Goal: Information Seeking & Learning: Learn about a topic

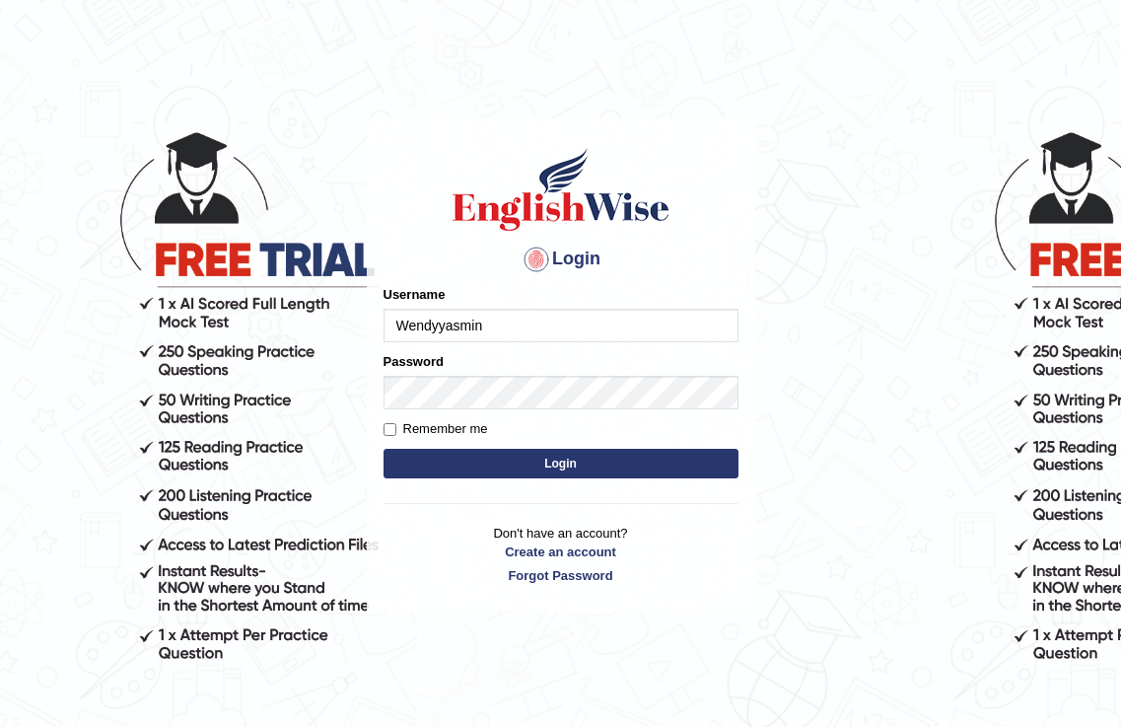
type input "Wendyyasmin"
click at [550, 464] on button "Login" at bounding box center [561, 464] width 355 height 30
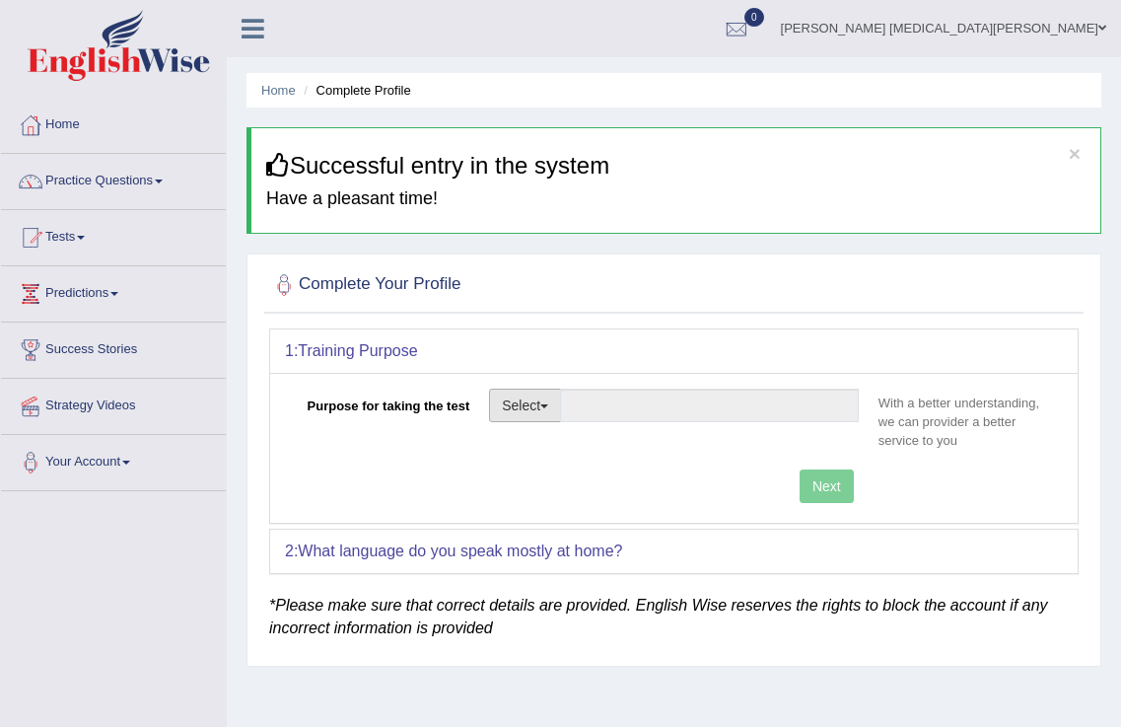
click at [527, 398] on button "Select" at bounding box center [525, 406] width 72 height 34
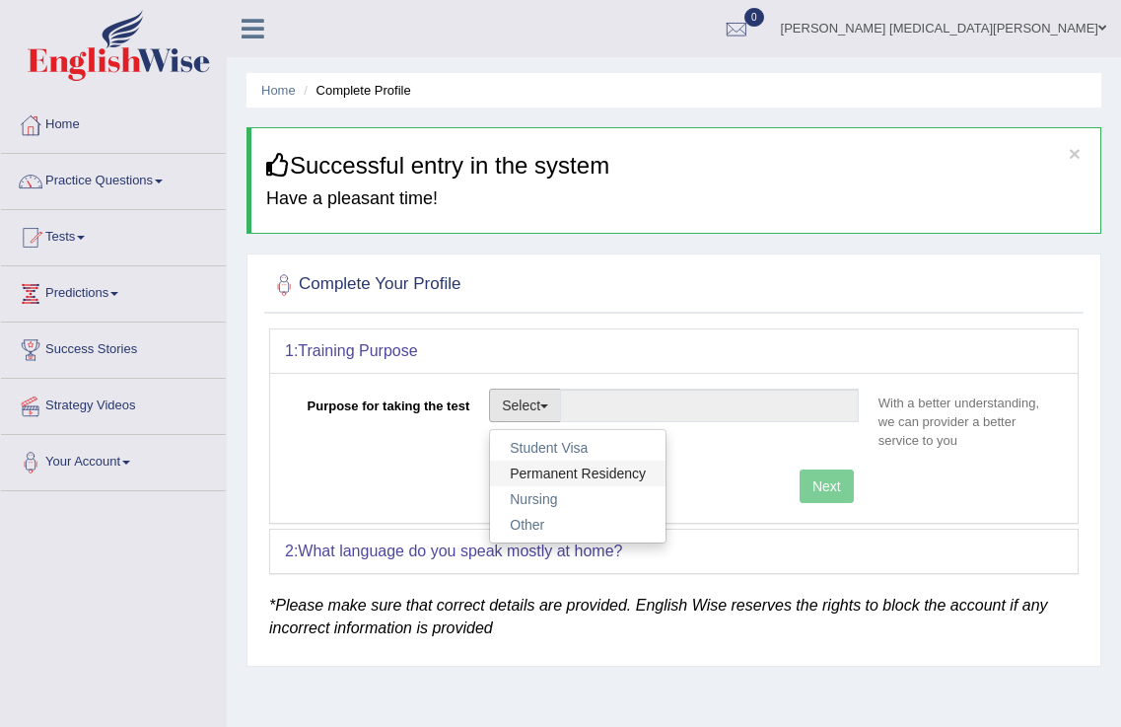
click at [546, 469] on link "Permanent Residency" at bounding box center [578, 474] width 176 height 26
type input "Permanent Residency"
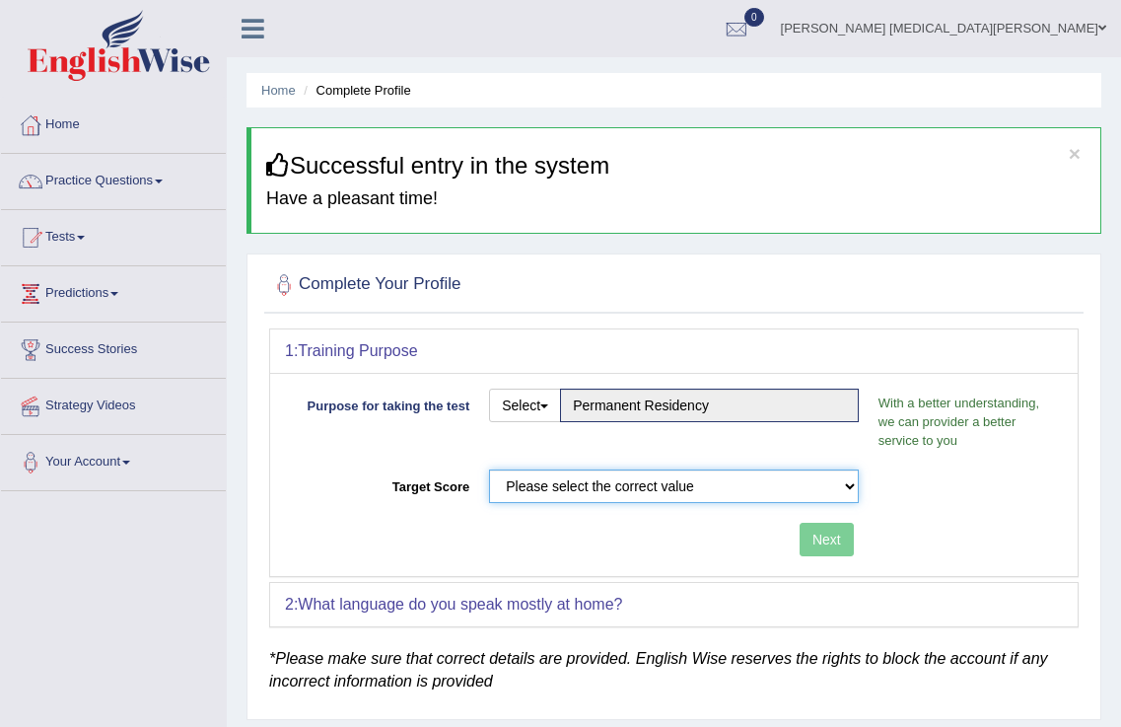
click at [784, 491] on select "Please select the correct value 50 (6 bands) 58 (6.5 bands) 65 (7 bands) 79 (8 …" at bounding box center [674, 486] width 370 height 34
select select "79"
click at [489, 469] on select "Please select the correct value 50 (6 bands) 58 (6.5 bands) 65 (7 bands) 79 (8 …" at bounding box center [674, 486] width 370 height 34
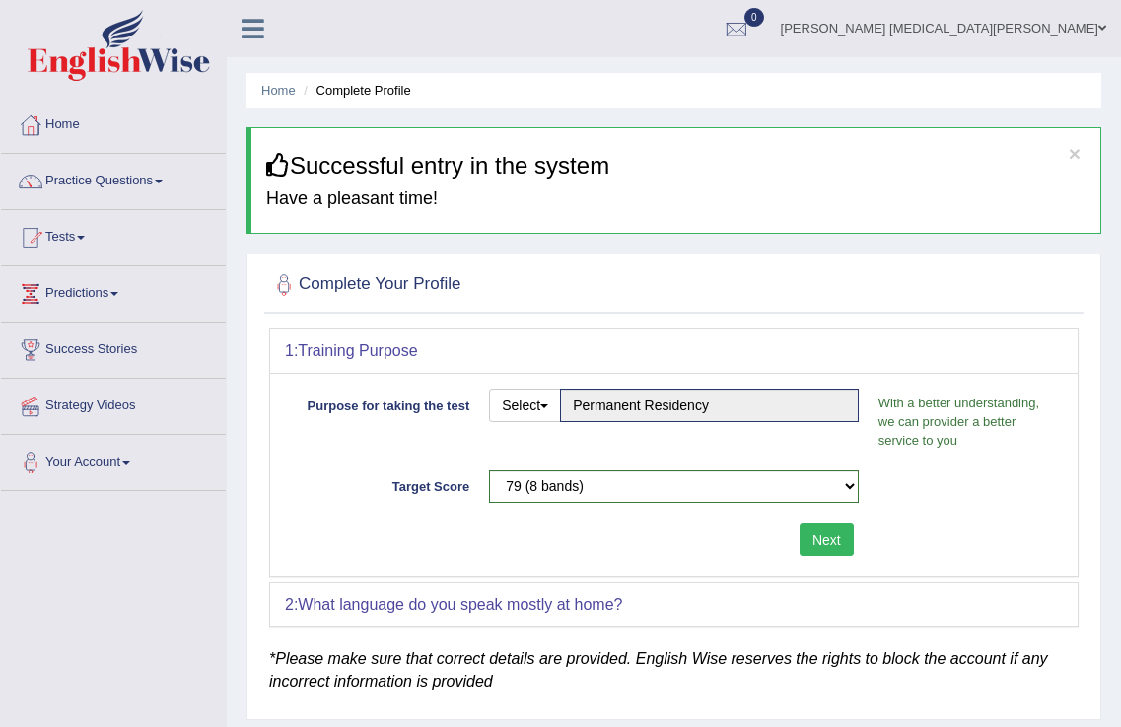
click at [825, 536] on button "Next" at bounding box center [827, 540] width 54 height 34
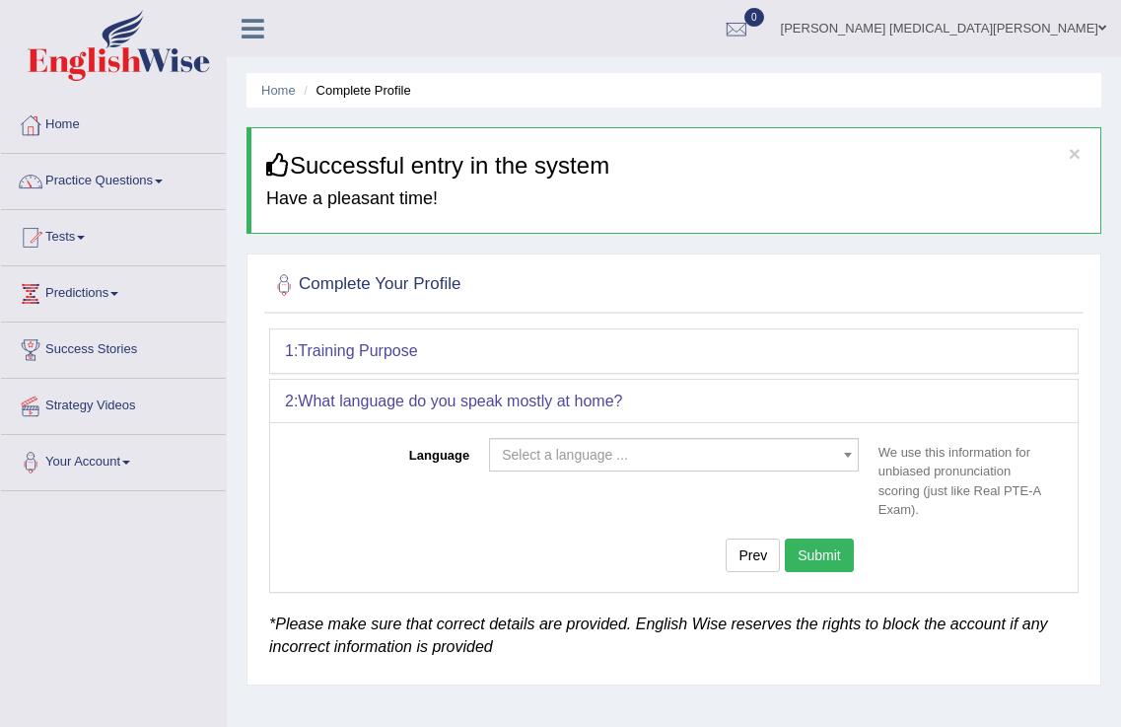
click at [550, 448] on span "Select a language ..." at bounding box center [565, 455] width 126 height 16
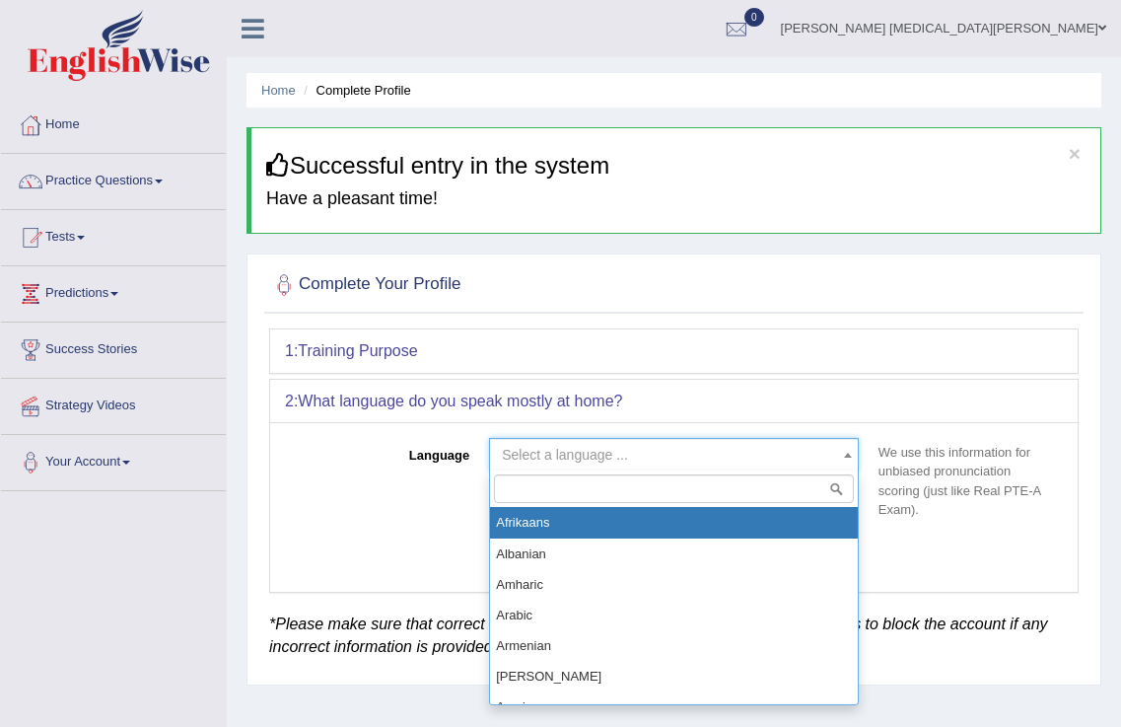
click at [638, 485] on input "search" at bounding box center [674, 488] width 360 height 29
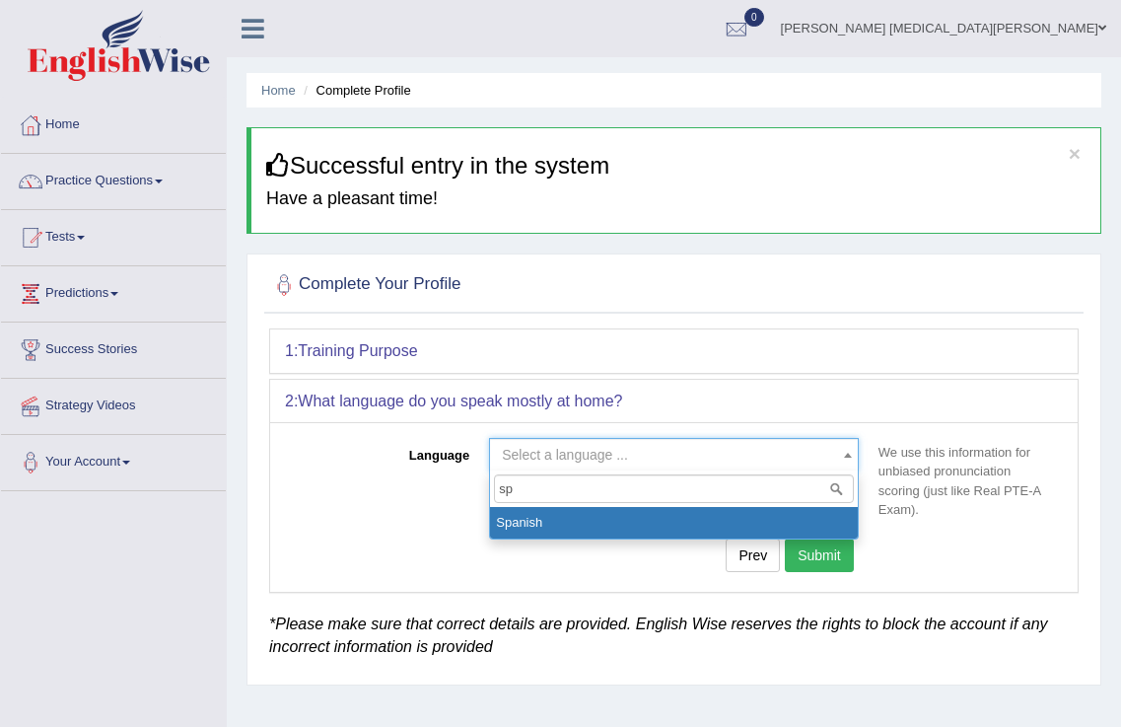
type input "sp"
select select "Spanish"
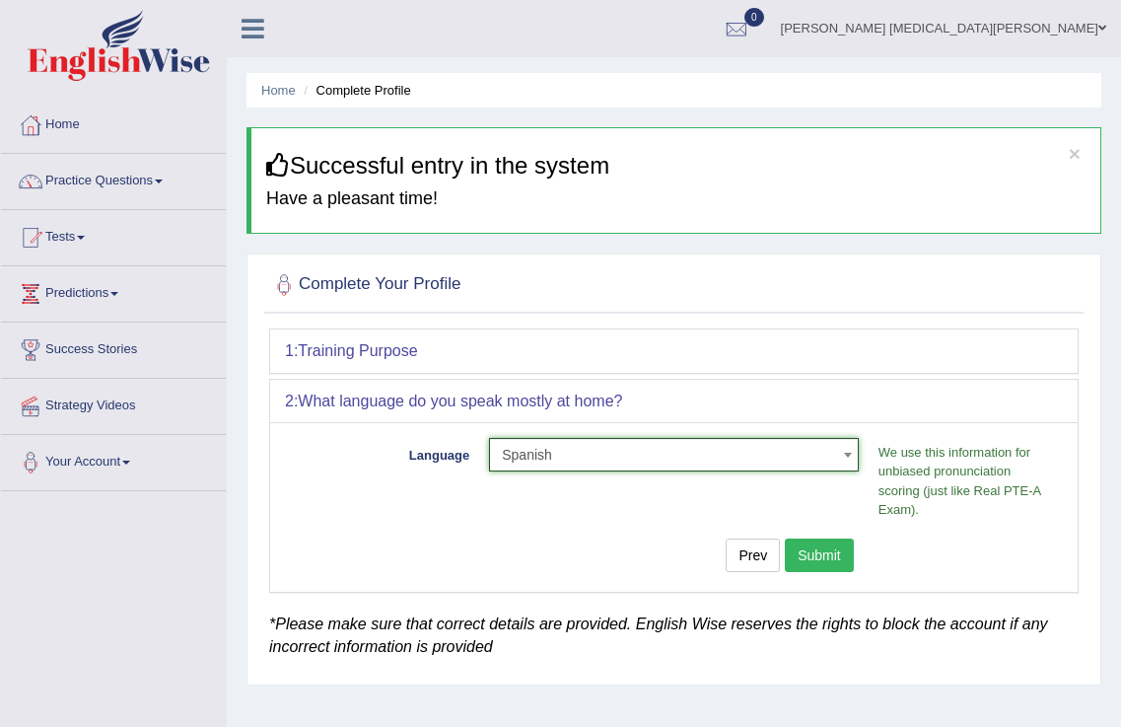
click at [842, 550] on button "Submit" at bounding box center [819, 556] width 69 height 34
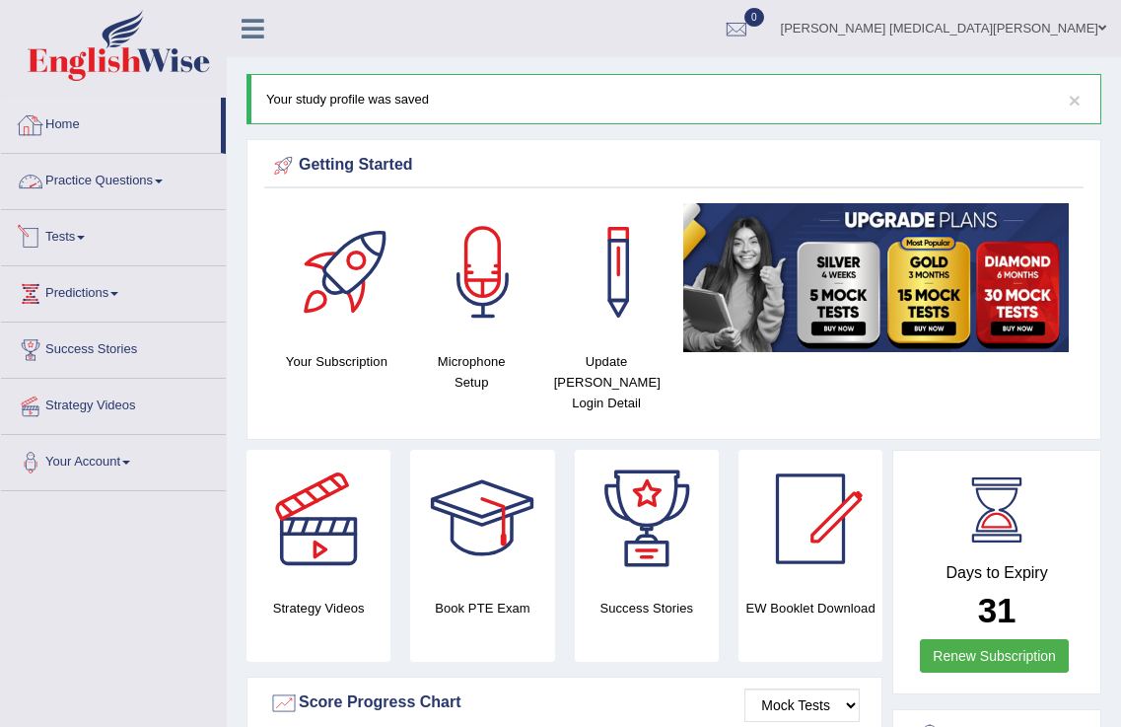
click at [116, 183] on link "Practice Questions" at bounding box center [113, 178] width 225 height 49
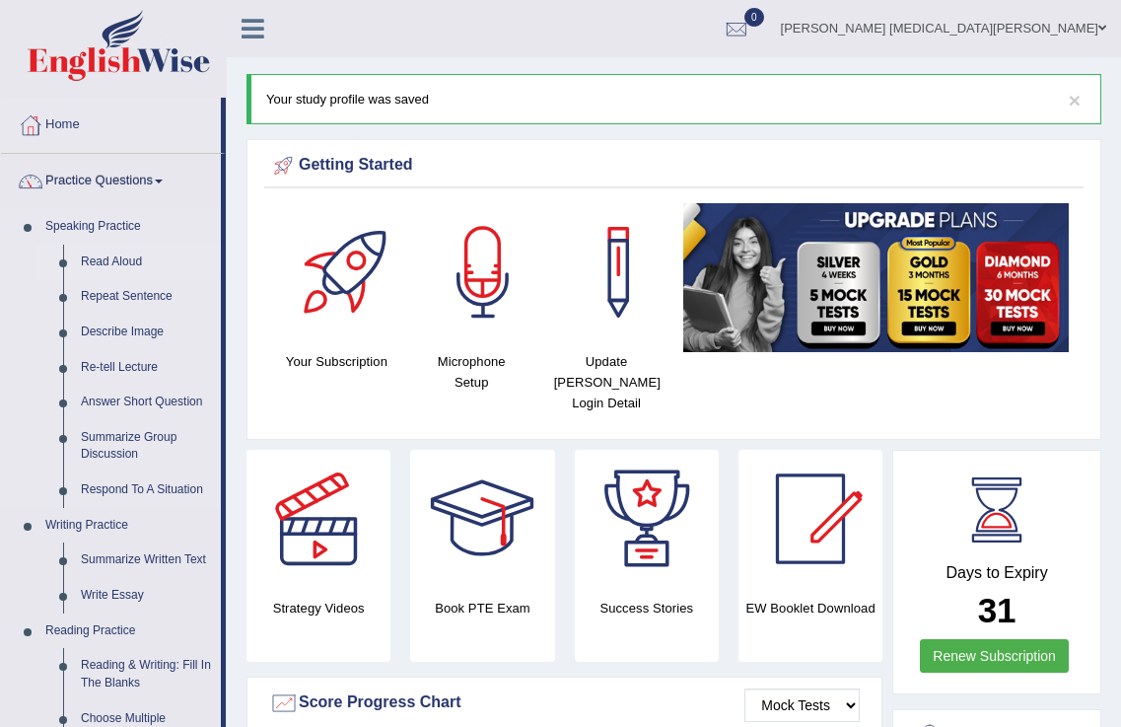
click at [123, 252] on link "Read Aloud" at bounding box center [146, 263] width 149 height 36
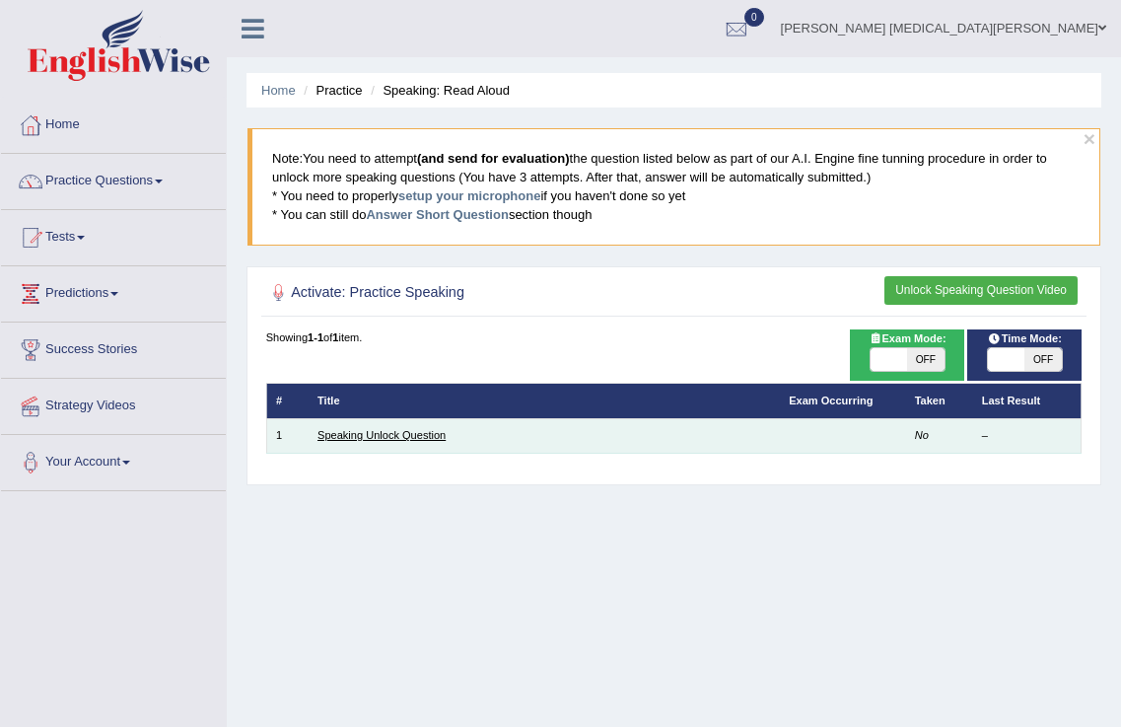
click at [411, 435] on link "Speaking Unlock Question" at bounding box center [382, 435] width 128 height 12
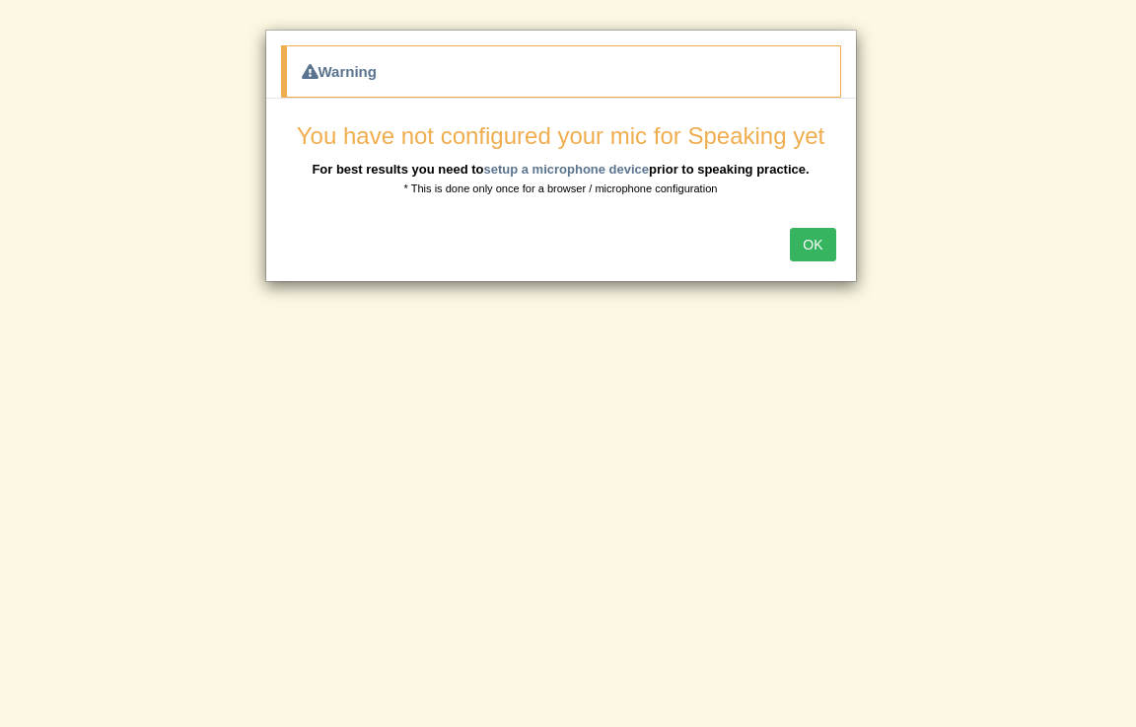
click at [810, 243] on button "OK" at bounding box center [812, 245] width 45 height 34
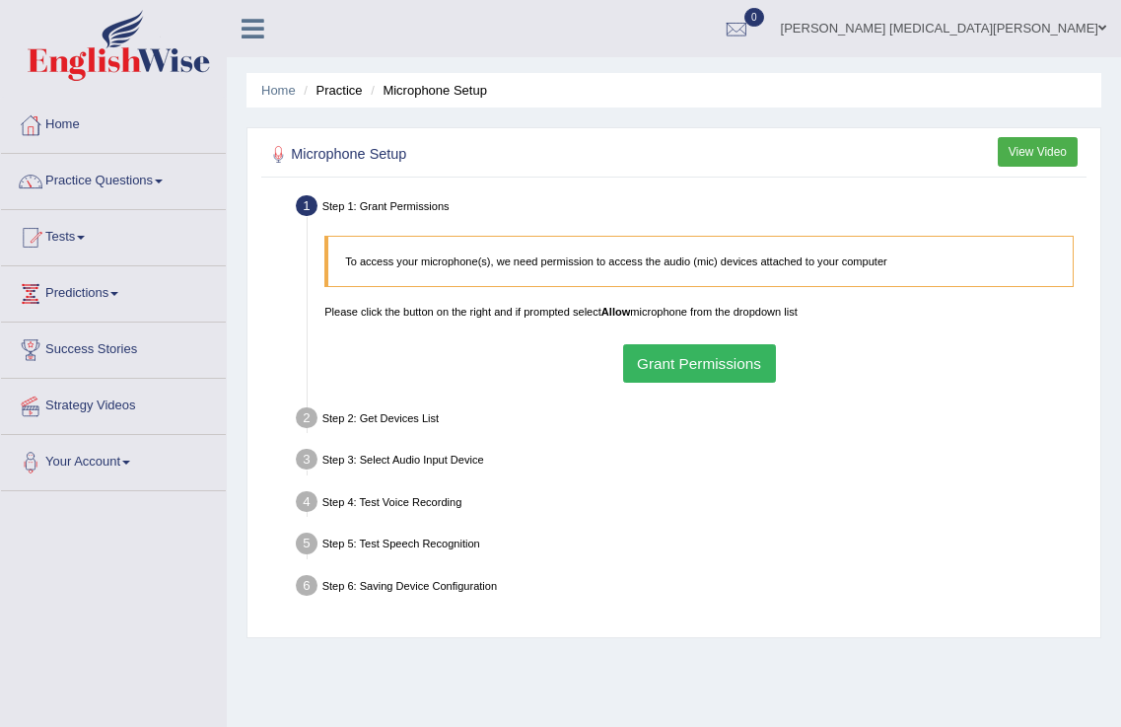
click at [725, 360] on button "Grant Permissions" at bounding box center [699, 363] width 153 height 38
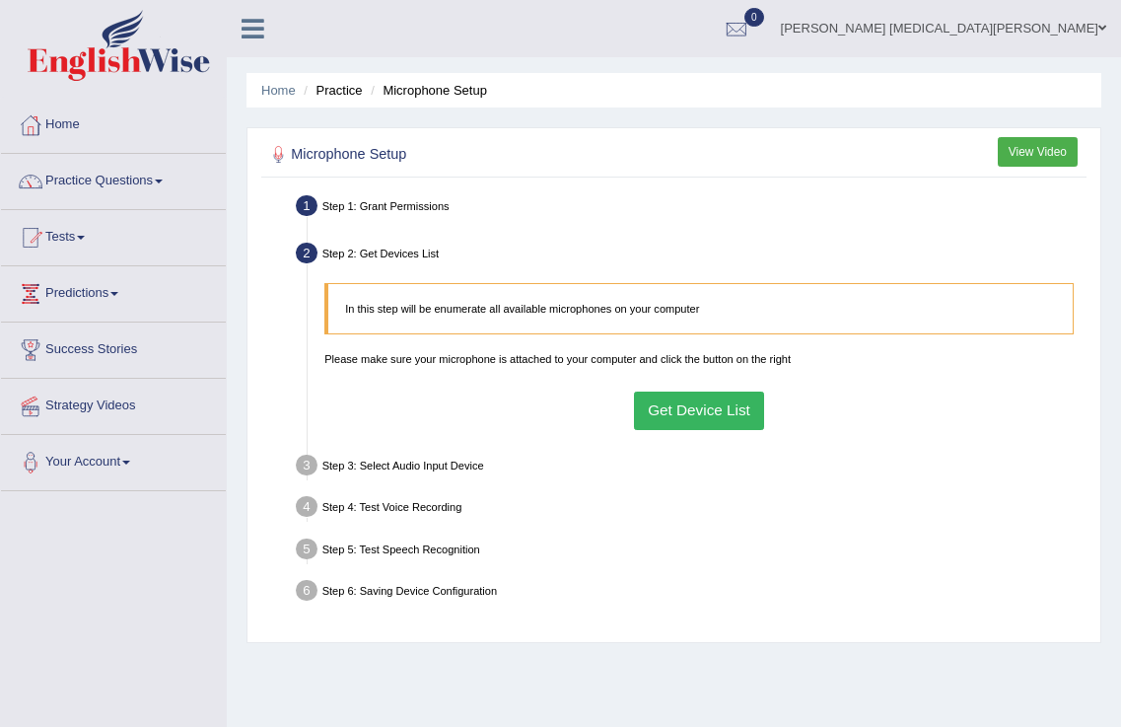
click at [705, 399] on button "Get Device List" at bounding box center [699, 411] width 131 height 38
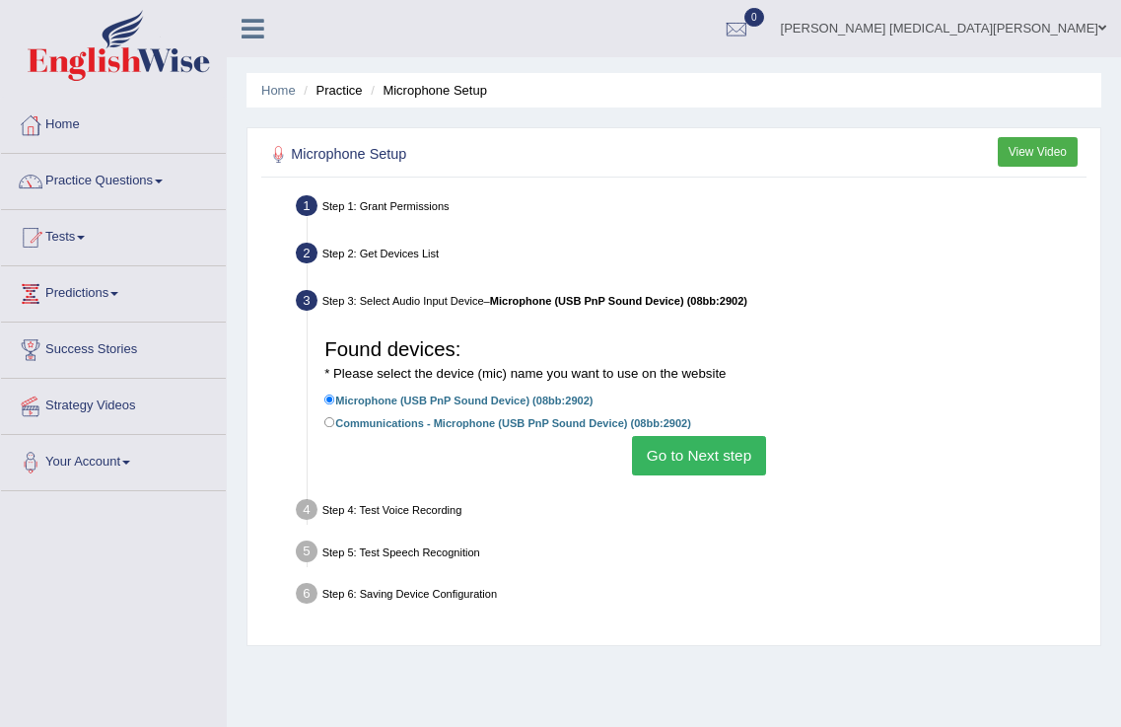
click at [721, 447] on button "Go to Next step" at bounding box center [698, 455] width 133 height 38
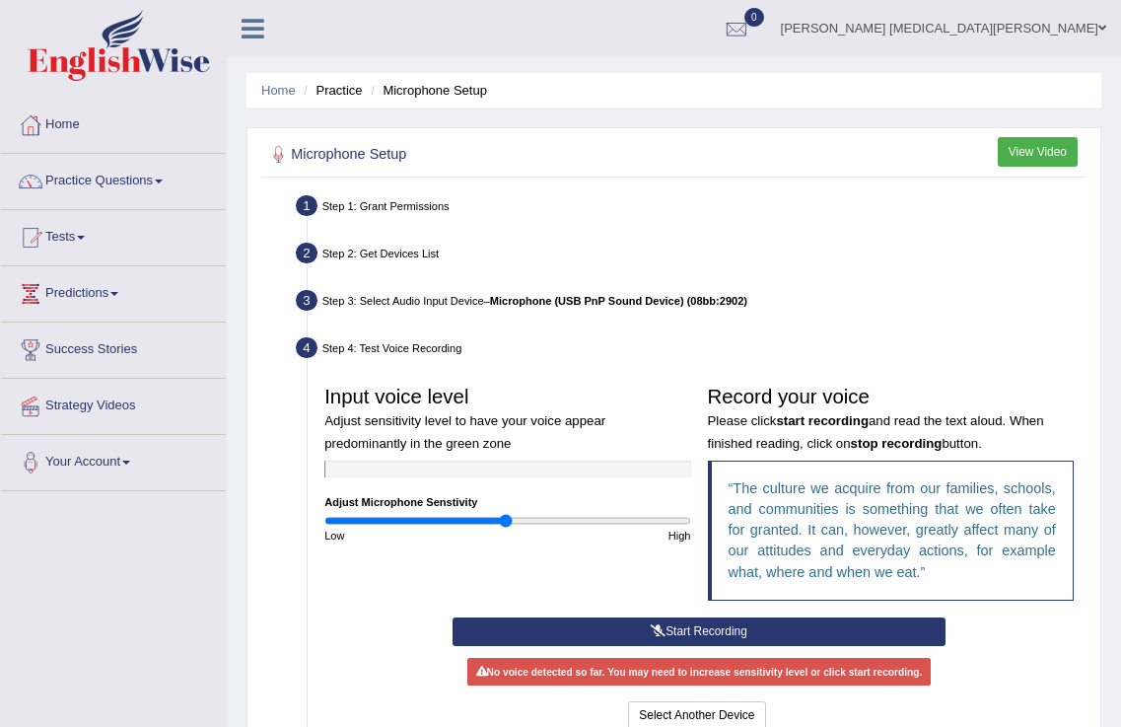
scroll to position [309, 0]
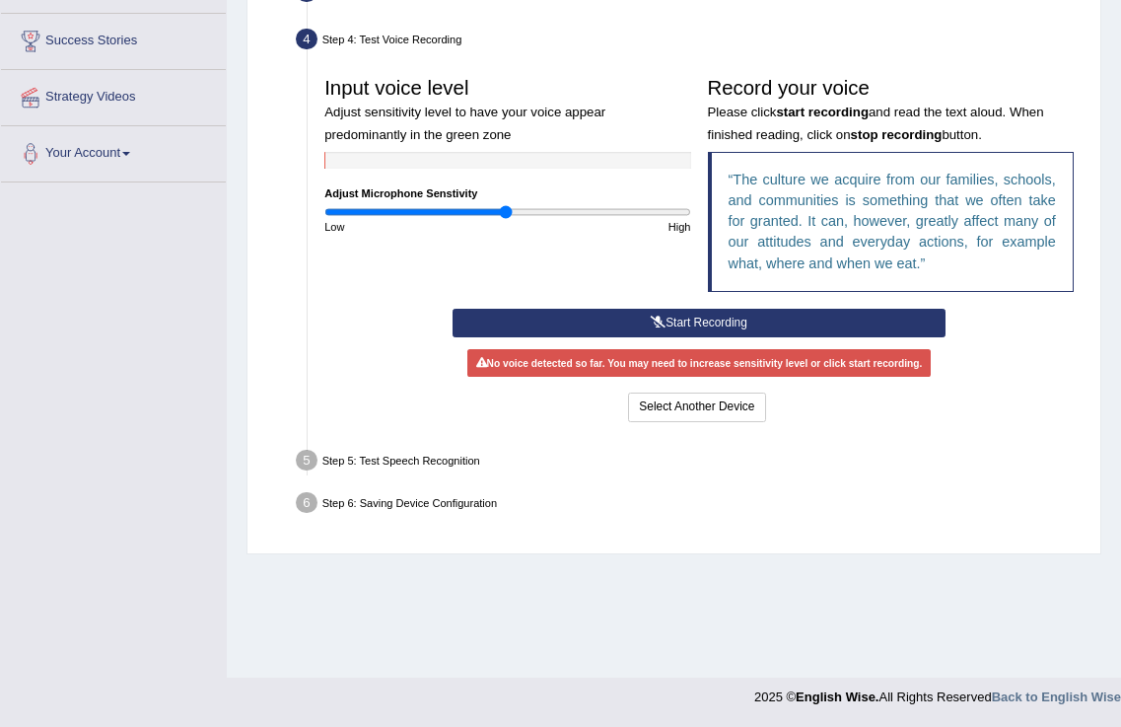
click at [661, 322] on icon at bounding box center [658, 323] width 15 height 12
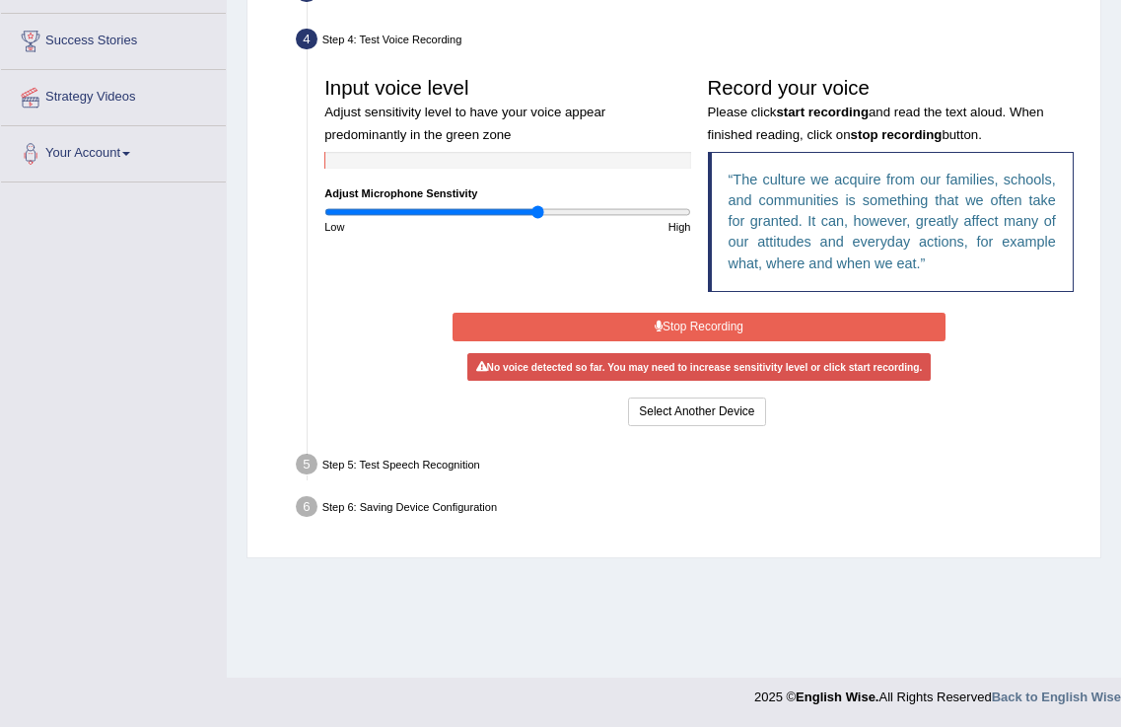
click at [539, 215] on input "range" at bounding box center [507, 212] width 366 height 14
type input "0.78"
click at [468, 215] on input "range" at bounding box center [507, 212] width 366 height 14
click at [439, 199] on label "Adjust Microphone Senstivity" at bounding box center [400, 193] width 153 height 16
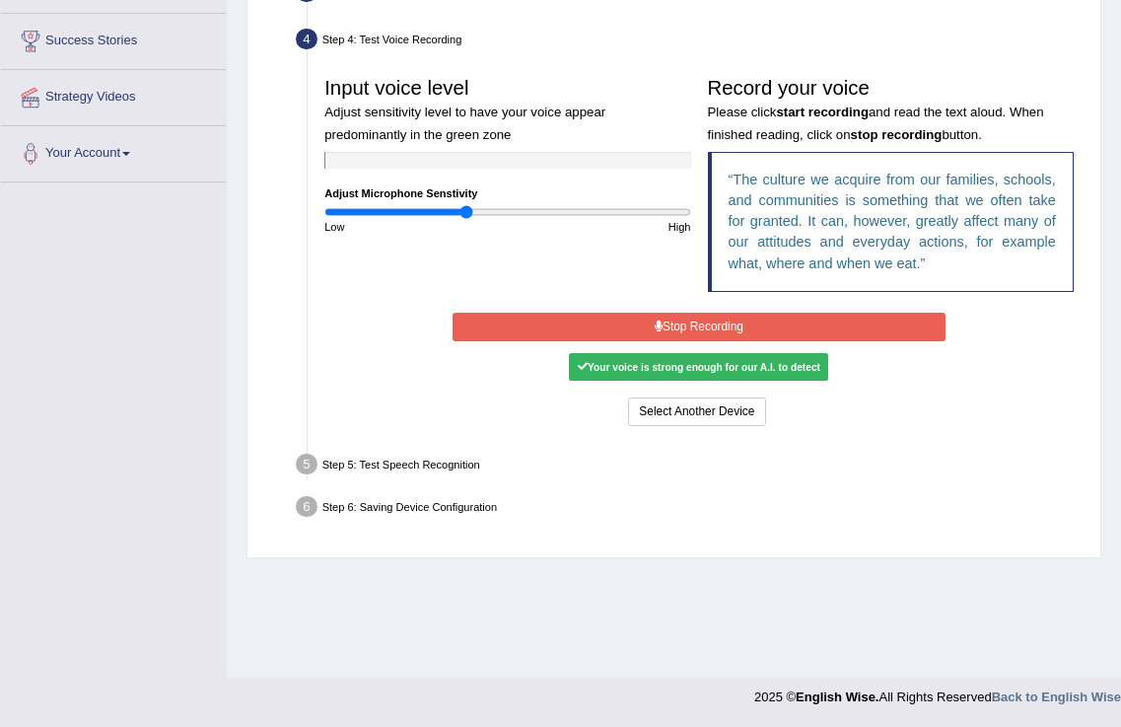
click at [720, 326] on button "Stop Recording" at bounding box center [700, 327] width 494 height 29
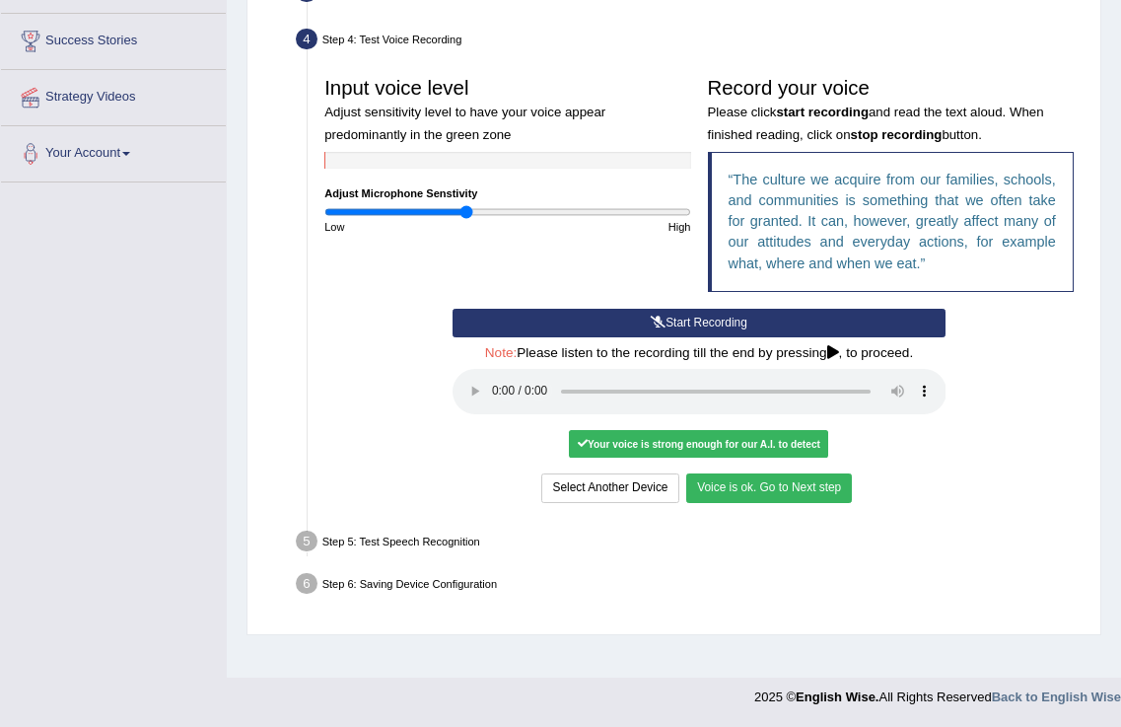
click at [756, 479] on button "Voice is ok. Go to Next step" at bounding box center [769, 487] width 166 height 29
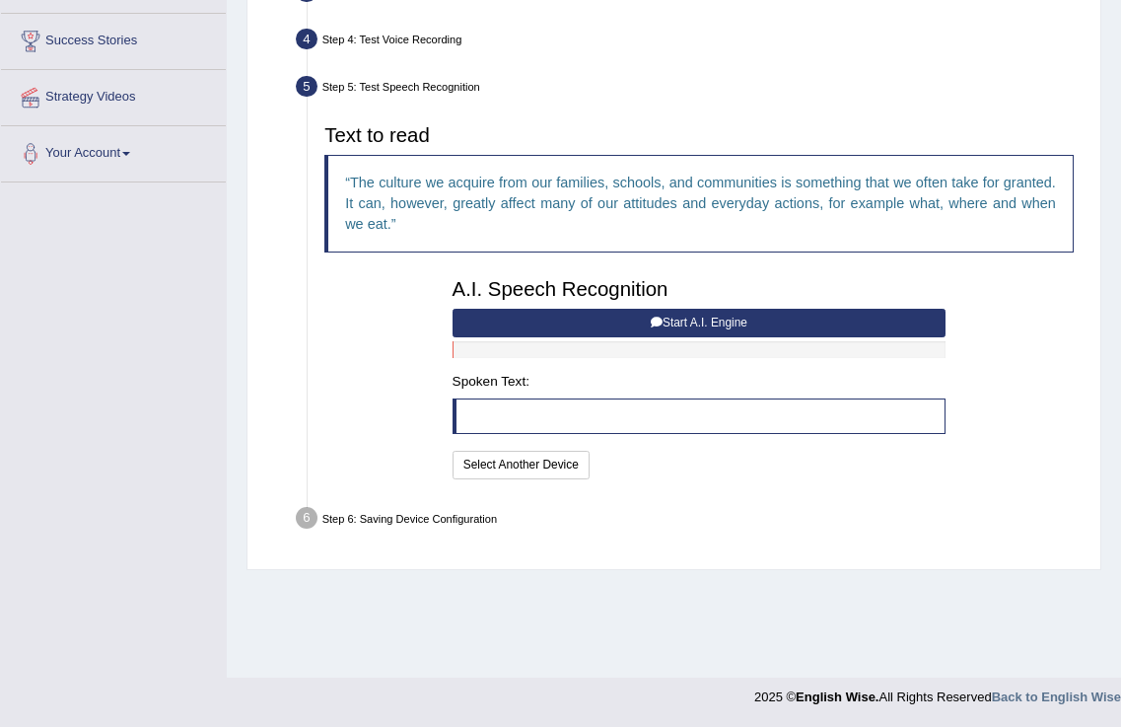
click at [725, 324] on button "Start A.I. Engine" at bounding box center [700, 323] width 494 height 29
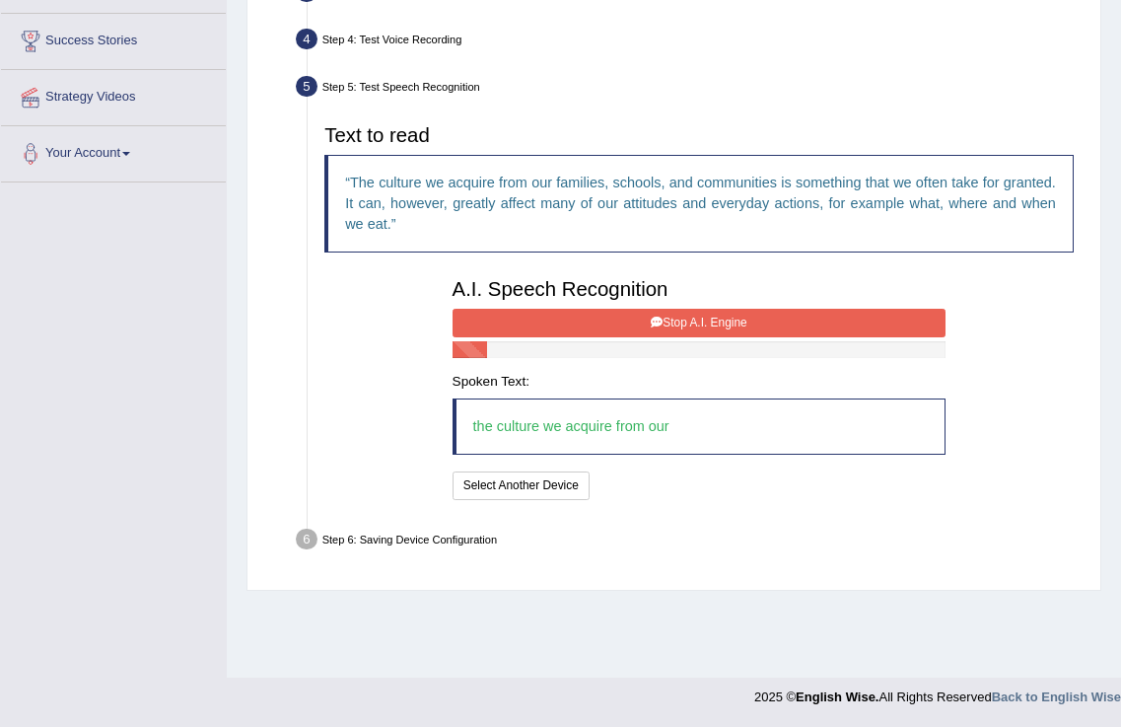
click at [725, 324] on button "Stop A.I. Engine" at bounding box center [700, 323] width 494 height 29
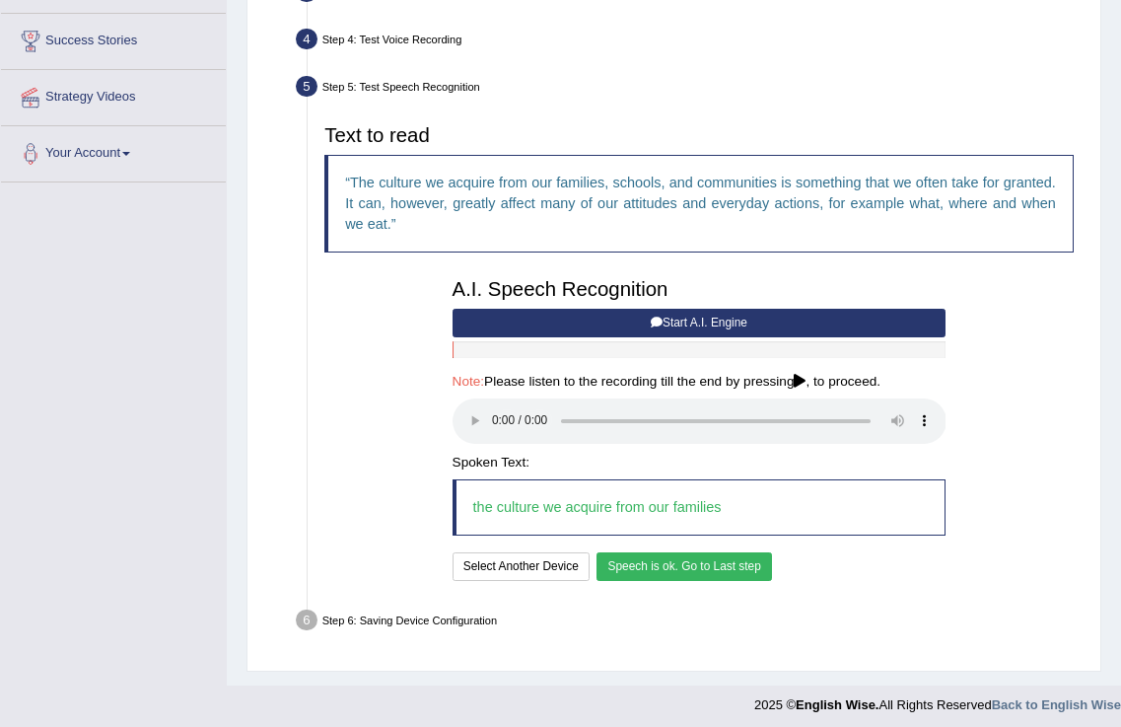
click at [674, 565] on button "Speech is ok. Go to Last step" at bounding box center [685, 566] width 176 height 29
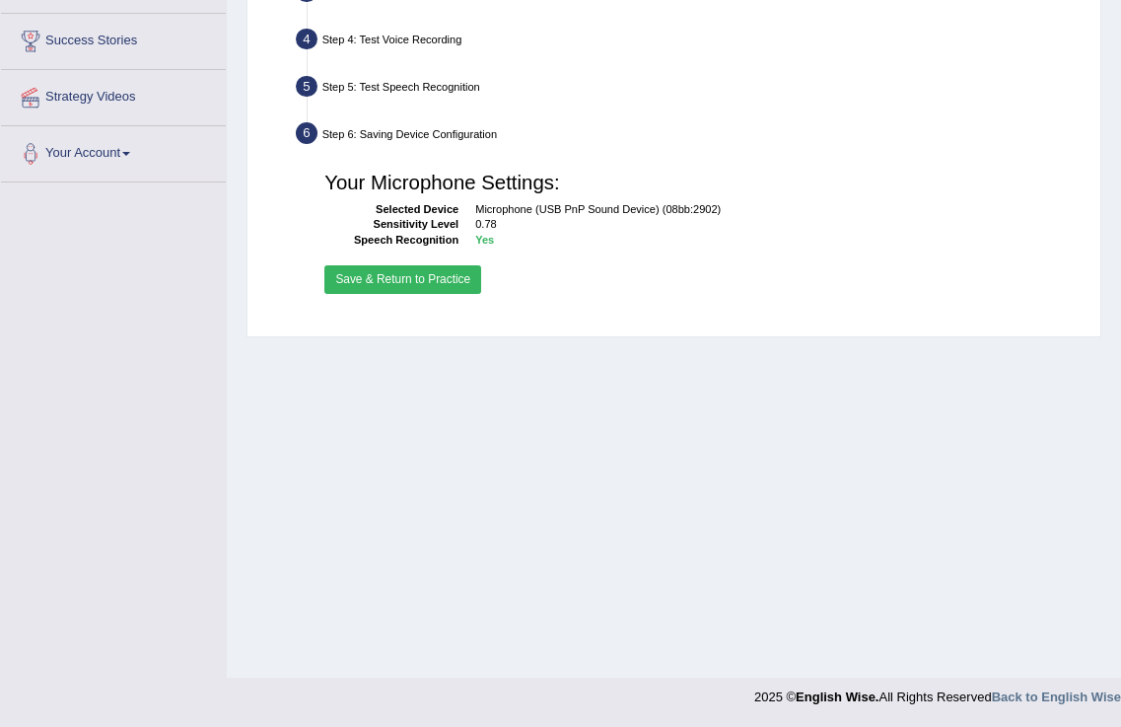
click at [400, 281] on button "Save & Return to Practice" at bounding box center [402, 279] width 157 height 29
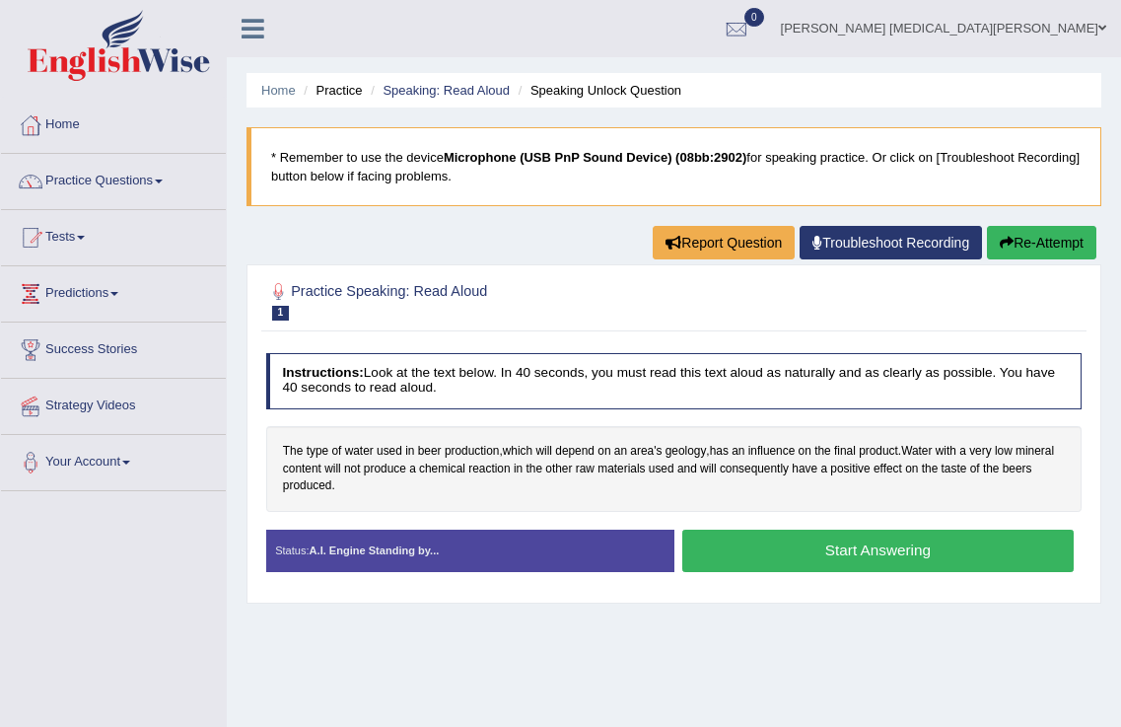
click at [898, 558] on button "Start Answering" at bounding box center [879, 551] width 392 height 42
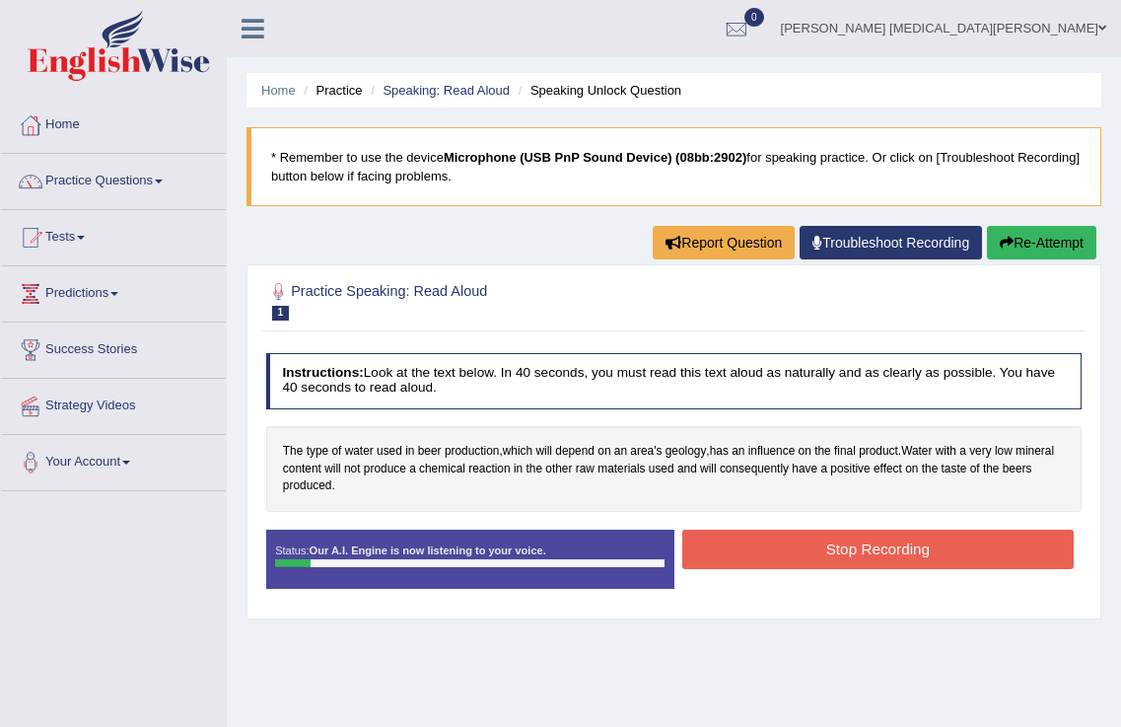
click at [898, 558] on button "Stop Recording" at bounding box center [879, 549] width 392 height 38
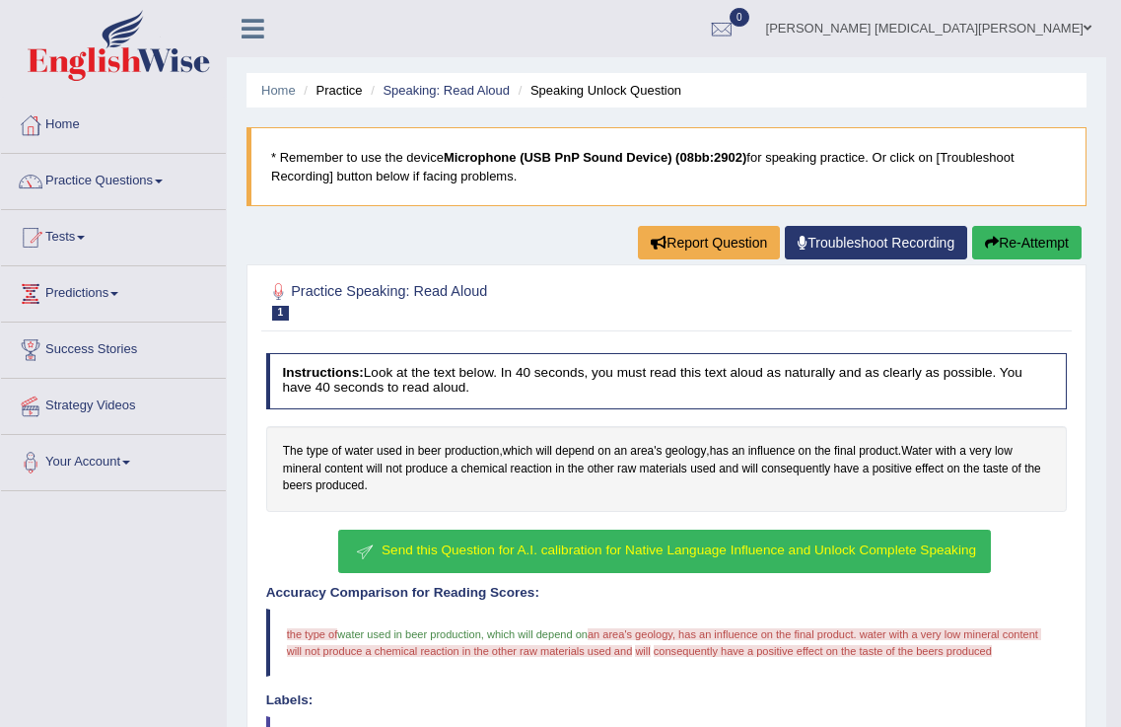
click at [560, 549] on span "Send this Question for A.I. calibration for Native Language Influence and Unloc…" at bounding box center [679, 549] width 595 height 15
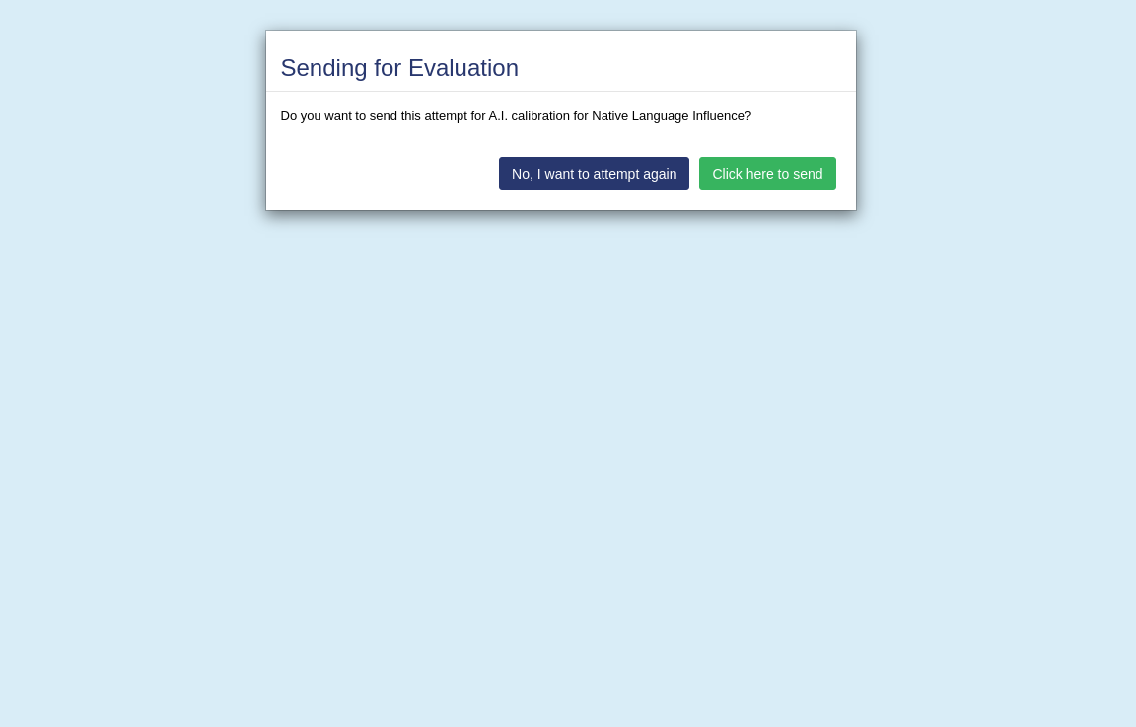
click at [761, 172] on button "Click here to send" at bounding box center [767, 174] width 136 height 34
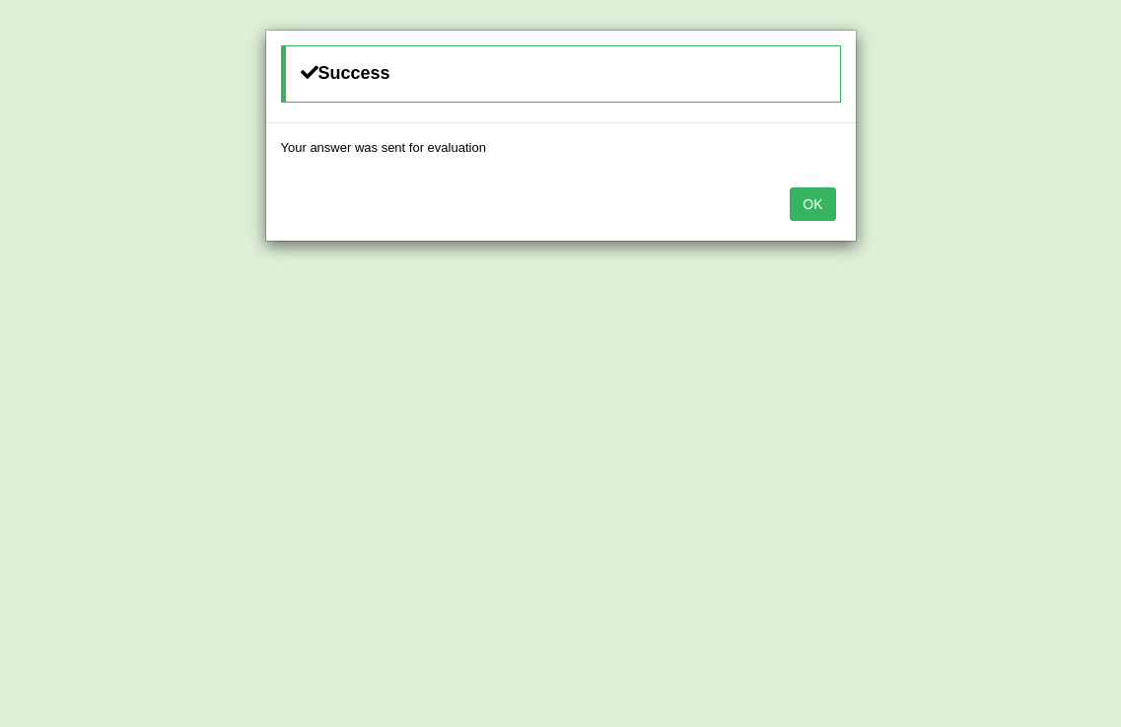
click at [787, 214] on div "OK" at bounding box center [561, 206] width 590 height 69
click at [812, 196] on button "OK" at bounding box center [812, 204] width 45 height 34
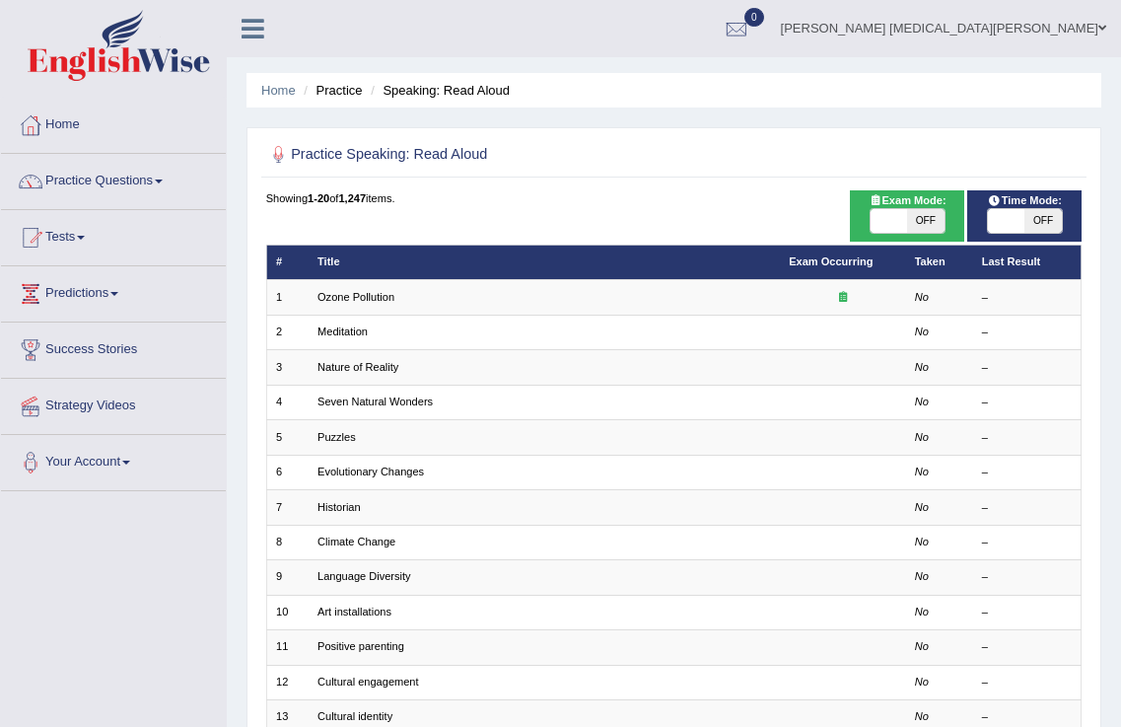
click at [159, 178] on link "Practice Questions" at bounding box center [113, 178] width 225 height 49
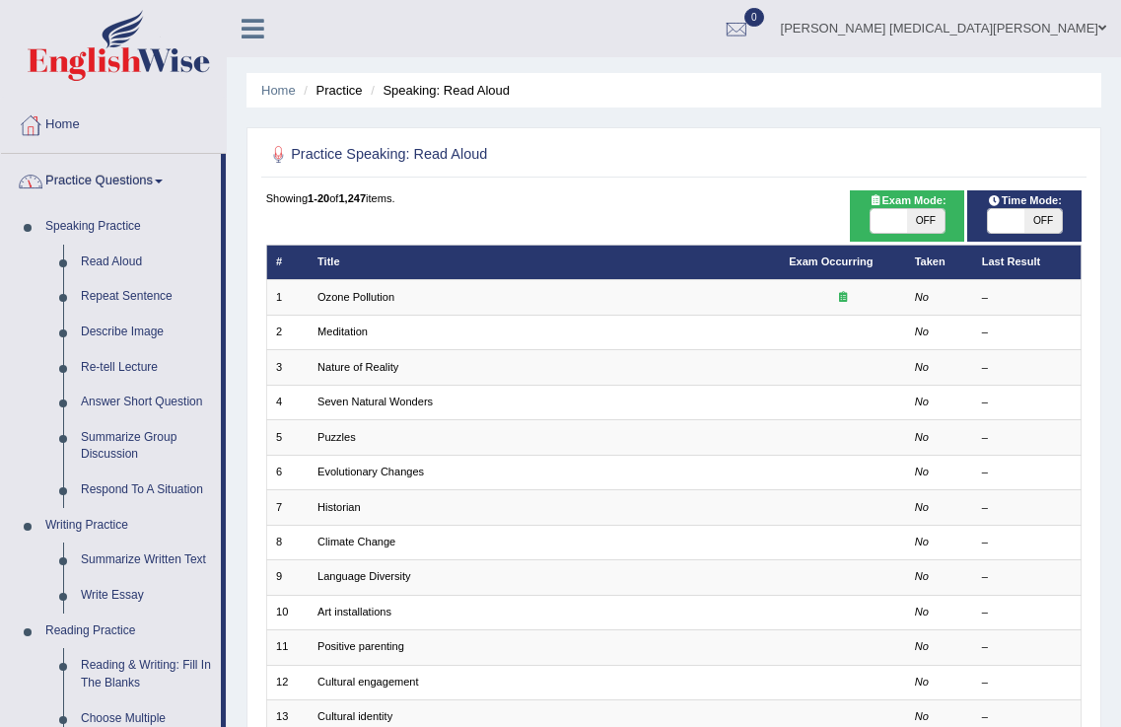
click at [163, 180] on span at bounding box center [159, 182] width 8 height 4
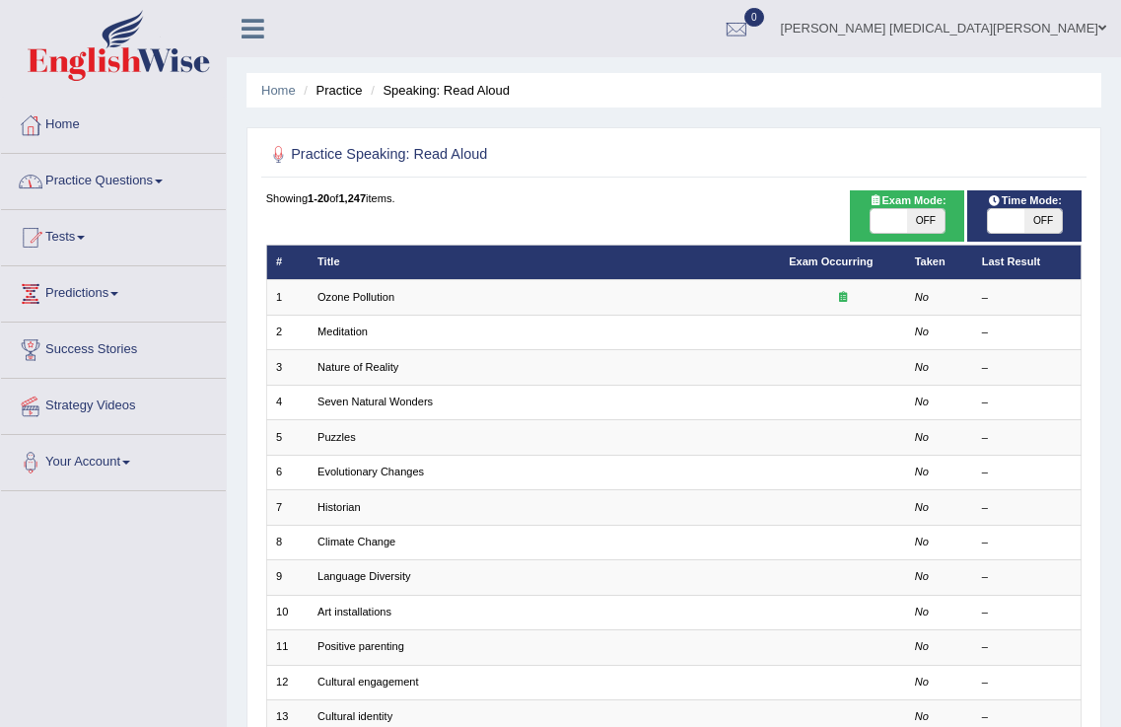
click at [71, 122] on link "Home" at bounding box center [113, 122] width 225 height 49
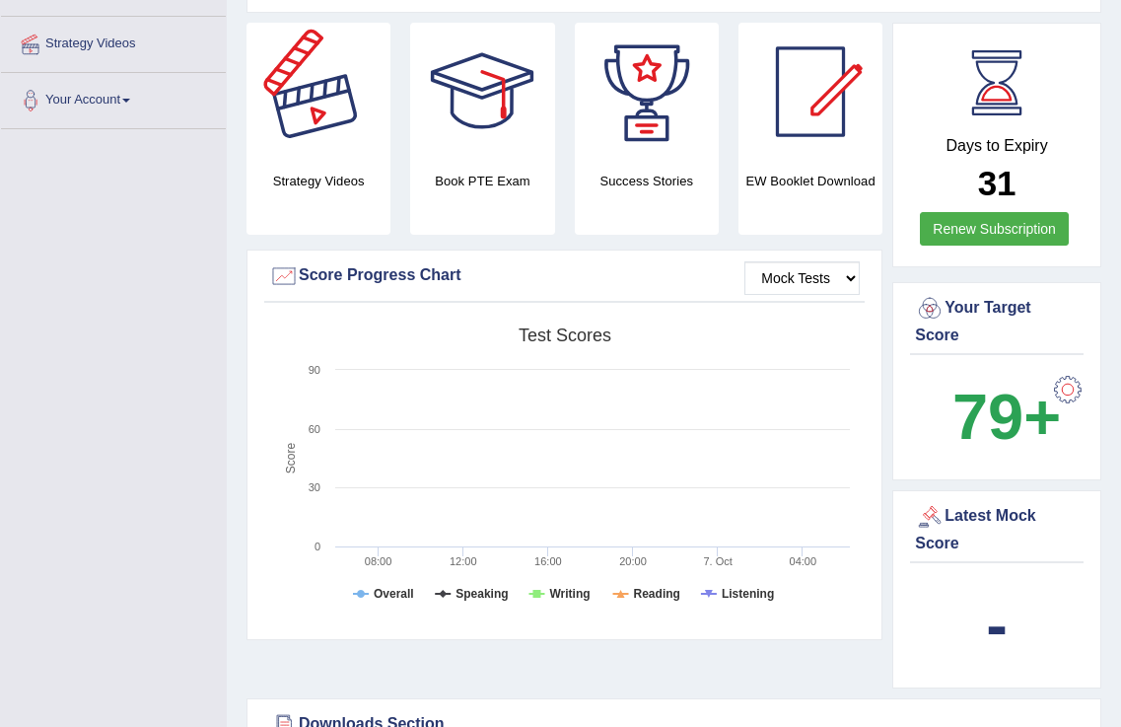
click at [322, 77] on div at bounding box center [319, 92] width 138 height 138
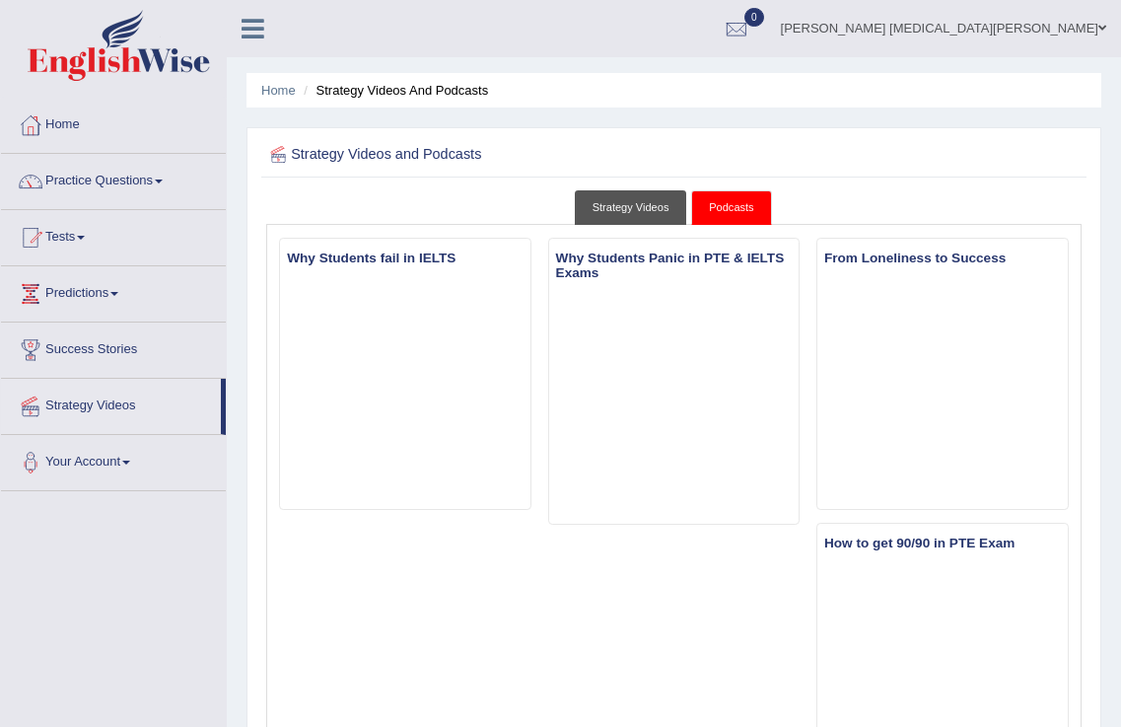
click at [641, 203] on link "Strategy Videos" at bounding box center [631, 207] width 112 height 35
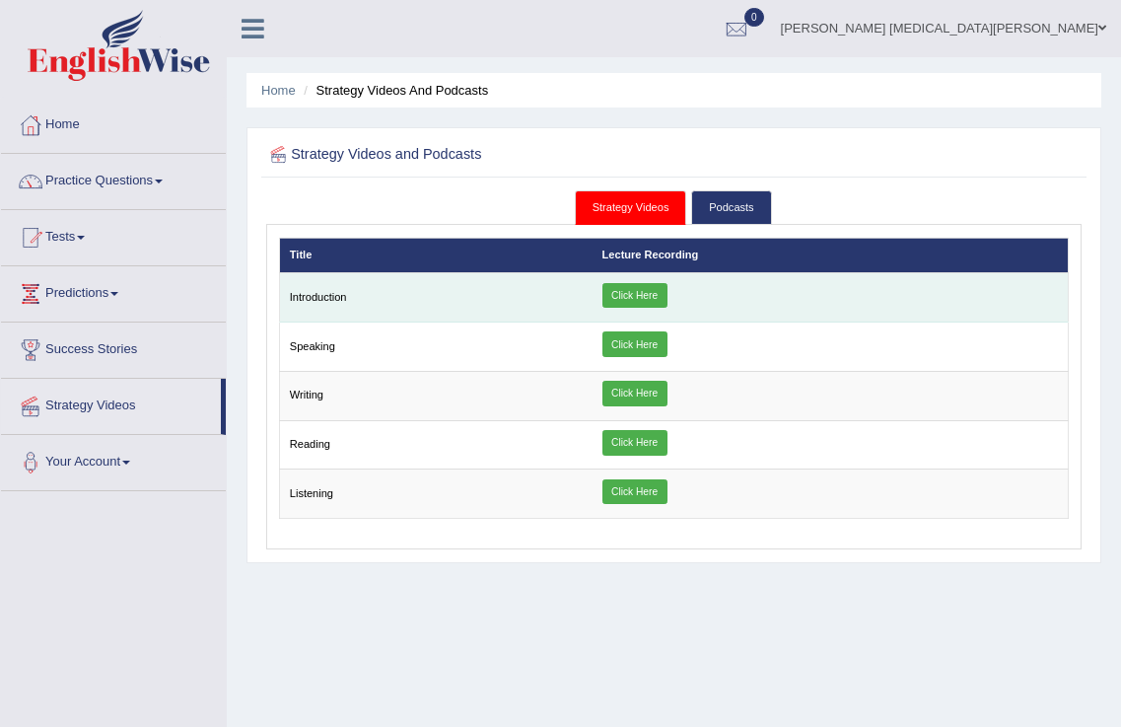
click at [630, 300] on link "Click Here" at bounding box center [635, 296] width 65 height 26
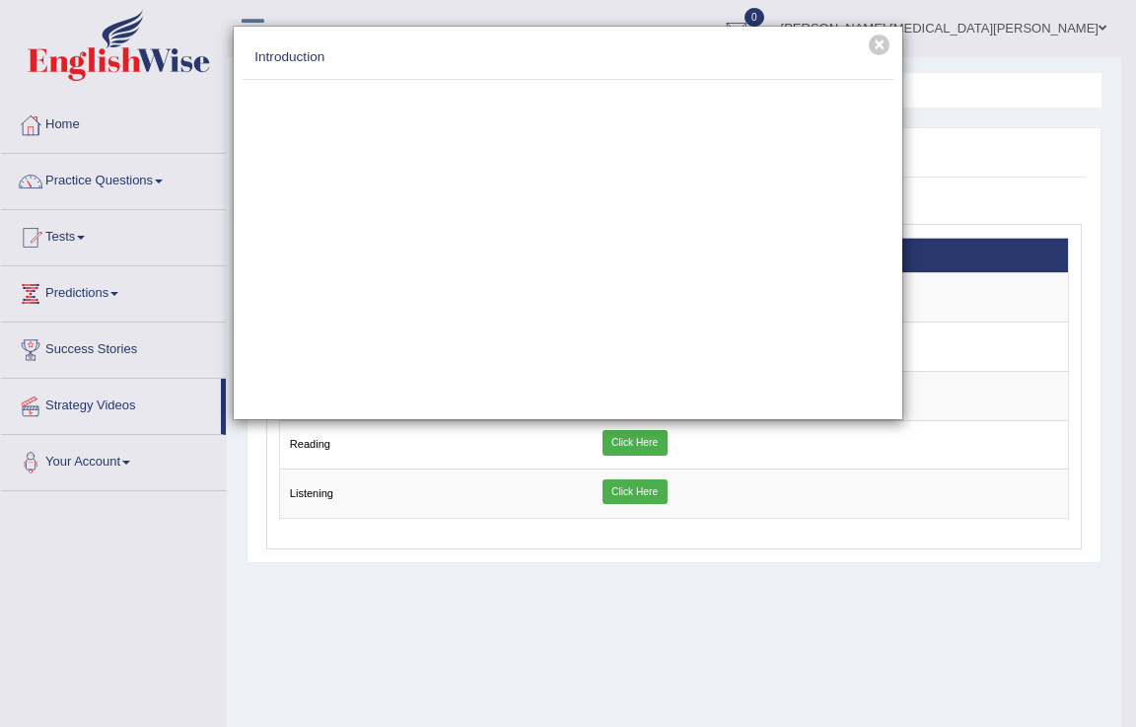
click at [971, 192] on div "× Introduction" at bounding box center [568, 363] width 1136 height 727
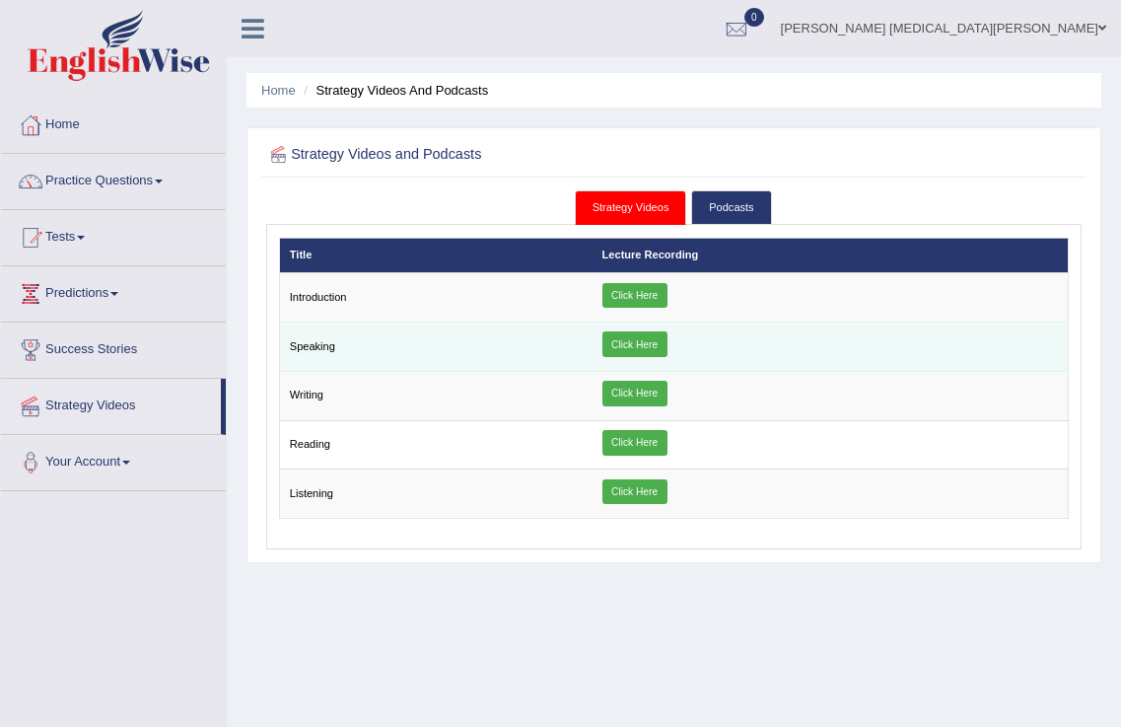
click at [663, 338] on link "Click Here" at bounding box center [635, 344] width 65 height 26
